Goal: Task Accomplishment & Management: Use online tool/utility

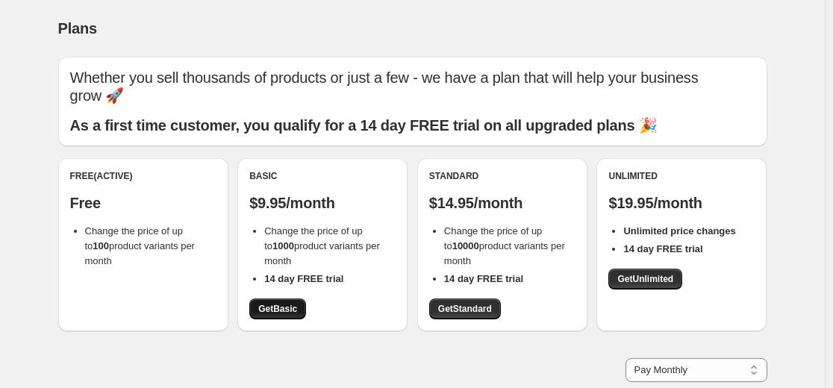
click at [278, 305] on span "Get Basic" at bounding box center [277, 309] width 39 height 12
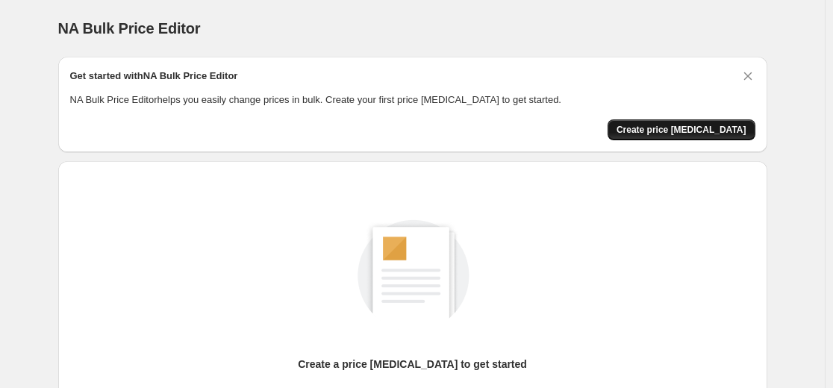
click at [705, 131] on span "Create price change job" at bounding box center [682, 130] width 130 height 12
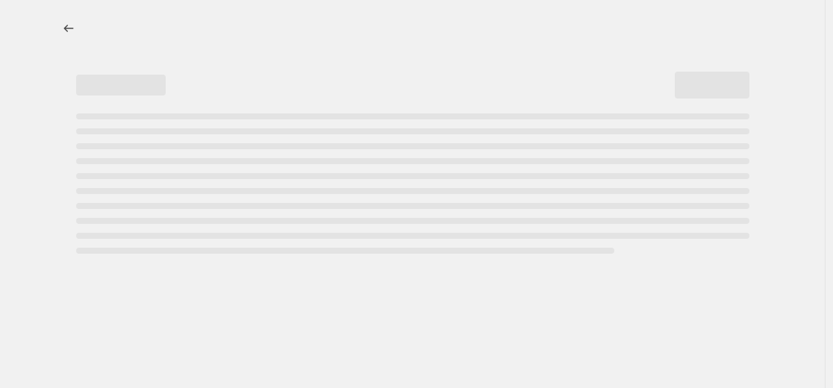
select select "percentage"
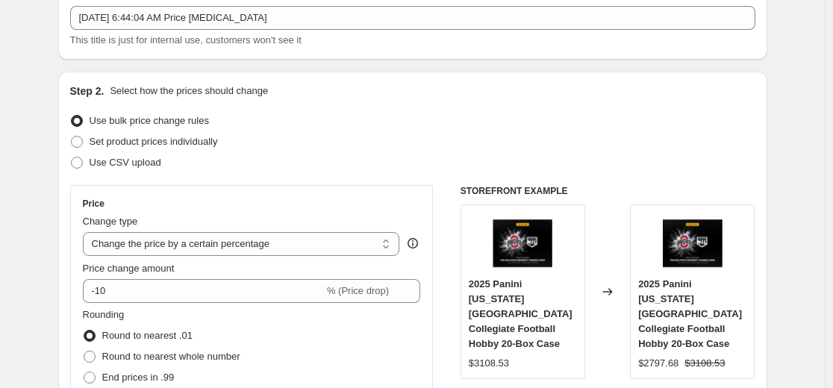
scroll to position [224, 0]
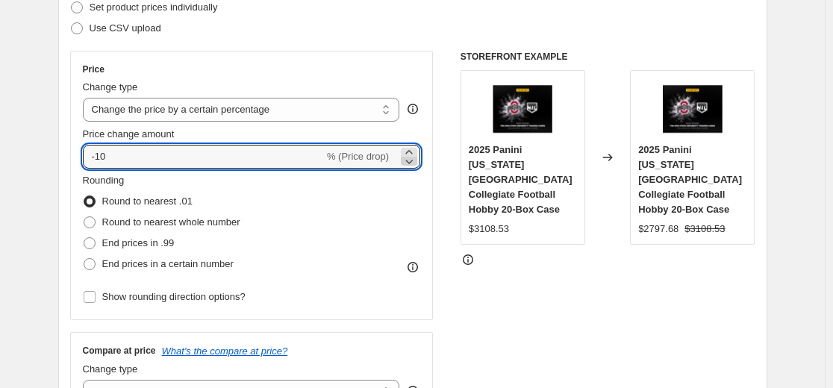
click at [414, 163] on icon at bounding box center [409, 161] width 15 height 15
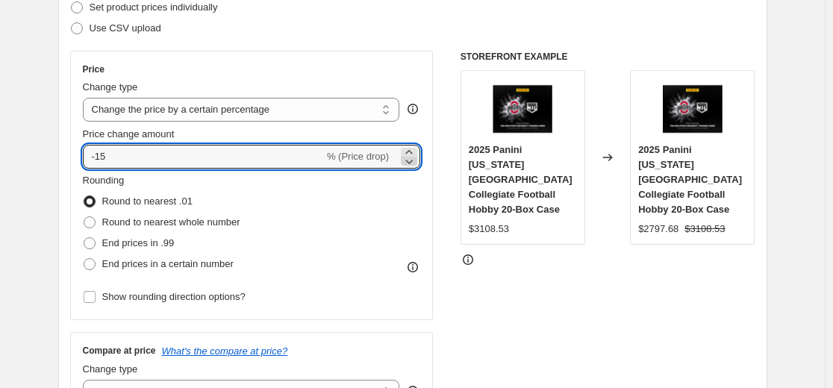
click at [414, 163] on icon at bounding box center [409, 161] width 15 height 15
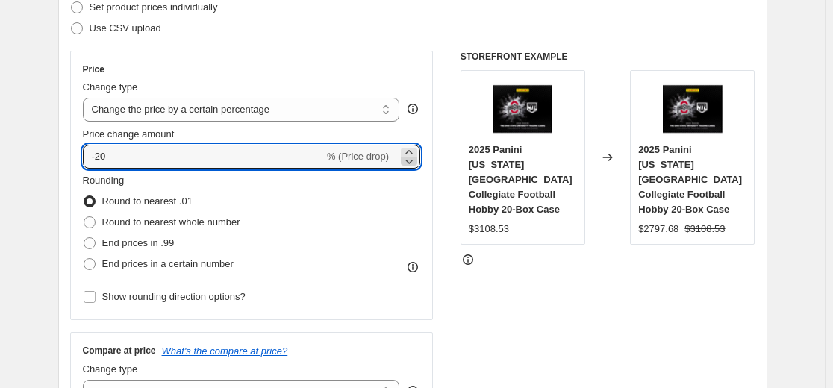
click at [414, 163] on icon at bounding box center [409, 161] width 15 height 15
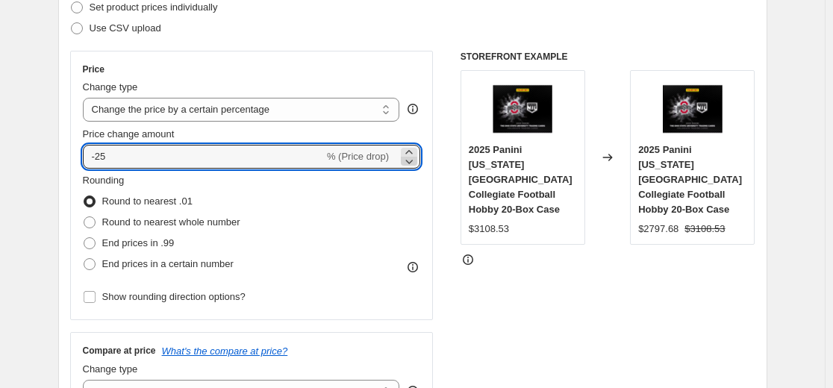
click at [414, 163] on icon at bounding box center [409, 161] width 15 height 15
click at [414, 163] on icon at bounding box center [409, 162] width 7 height 4
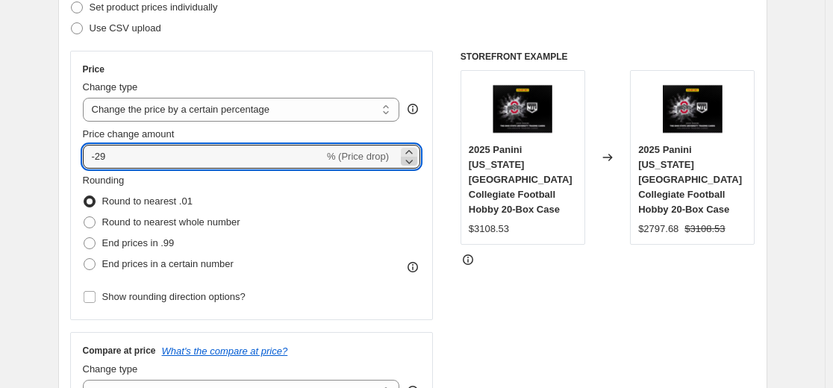
type input "-30"
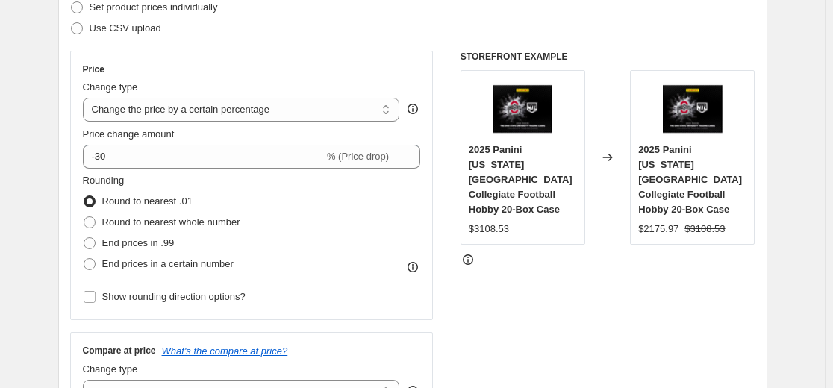
click at [487, 252] on div at bounding box center [608, 259] width 295 height 15
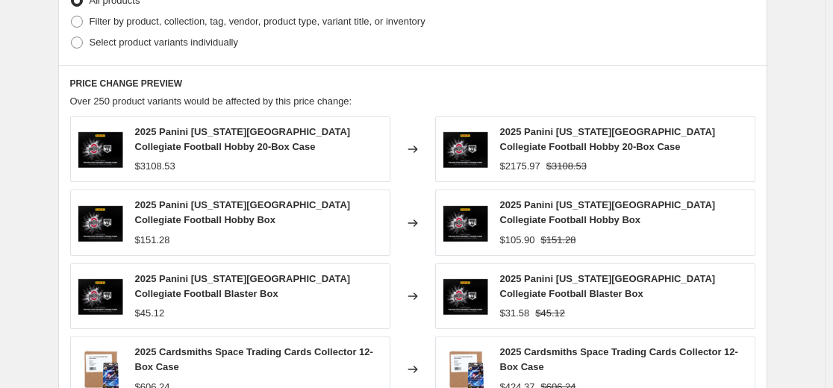
scroll to position [1045, 0]
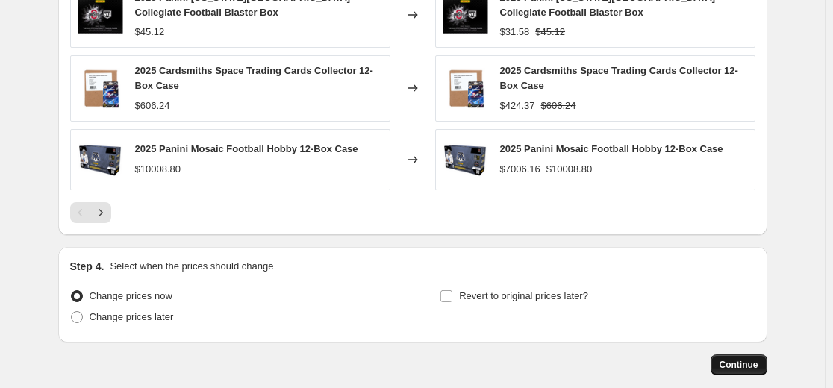
click at [737, 366] on span "Continue" at bounding box center [739, 365] width 39 height 12
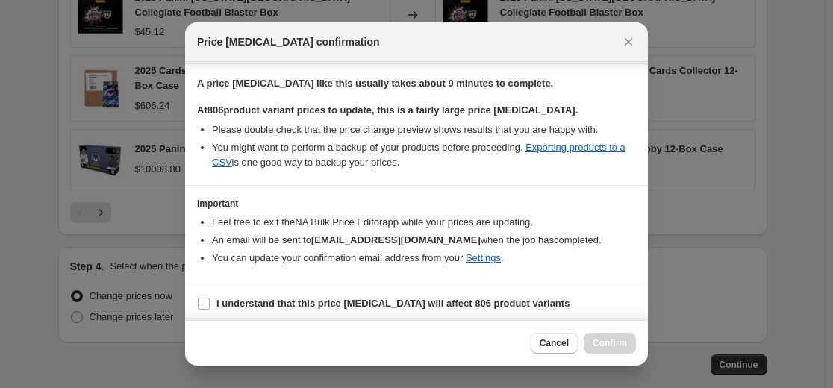
scroll to position [231, 0]
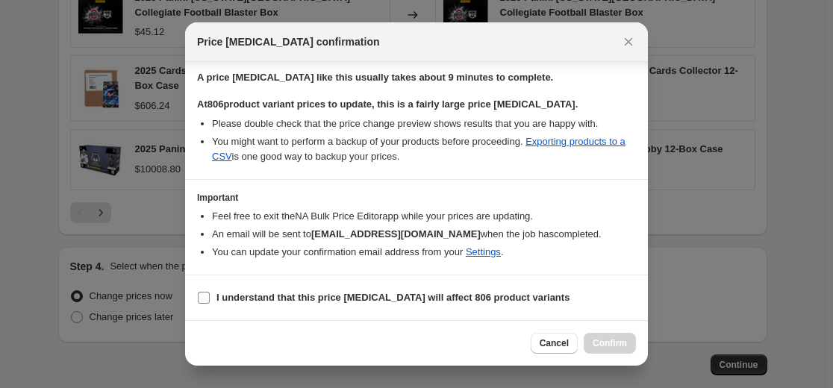
click at [408, 298] on b "I understand that this price change job will affect 806 product variants" at bounding box center [392, 297] width 353 height 11
click at [210, 298] on input "I understand that this price change job will affect 806 product variants" at bounding box center [204, 298] width 12 height 12
checkbox input "true"
click at [623, 348] on span "Confirm" at bounding box center [610, 343] width 34 height 12
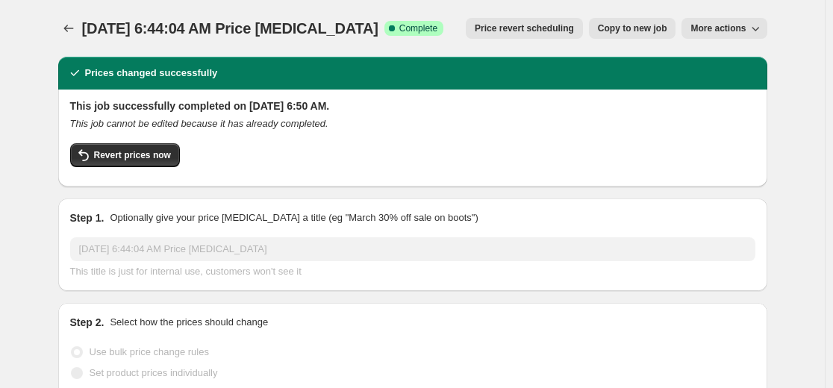
select select "percentage"
